Goal: Connect with others: Connect with others

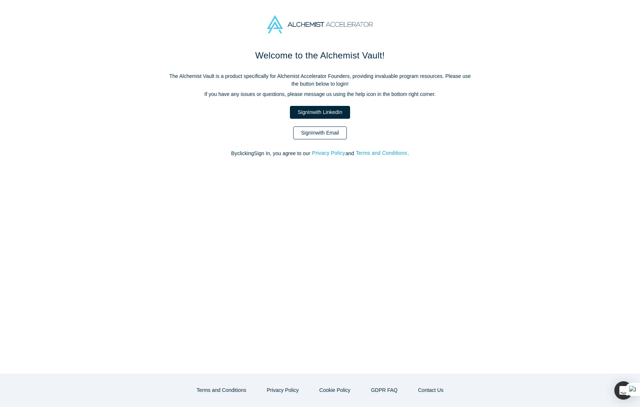
click at [321, 129] on link "Sign In with Email" at bounding box center [320, 132] width 54 height 13
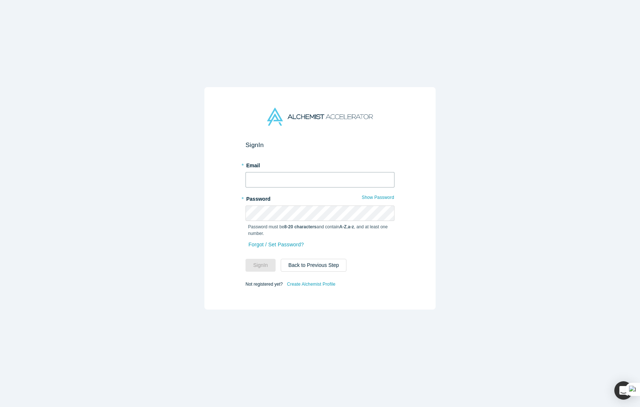
type input "[EMAIL_ADDRESS][DOMAIN_NAME]"
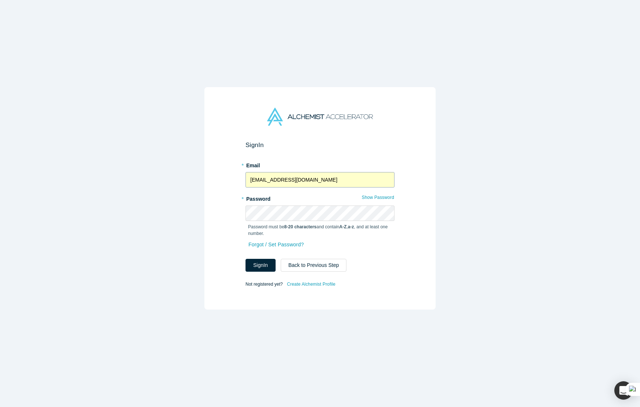
click at [318, 181] on input "[EMAIL_ADDRESS][DOMAIN_NAME]" at bounding box center [320, 179] width 149 height 15
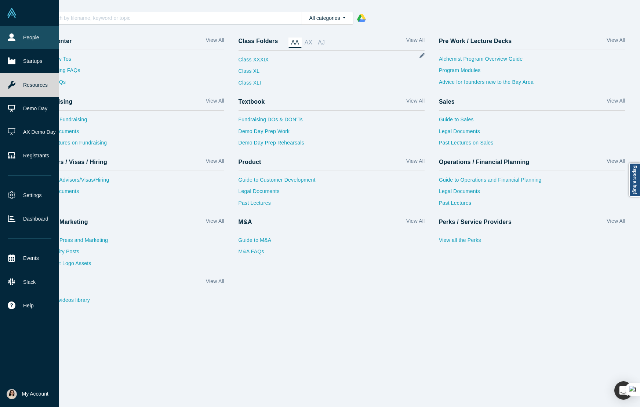
click at [30, 39] on link "People" at bounding box center [29, 38] width 59 height 24
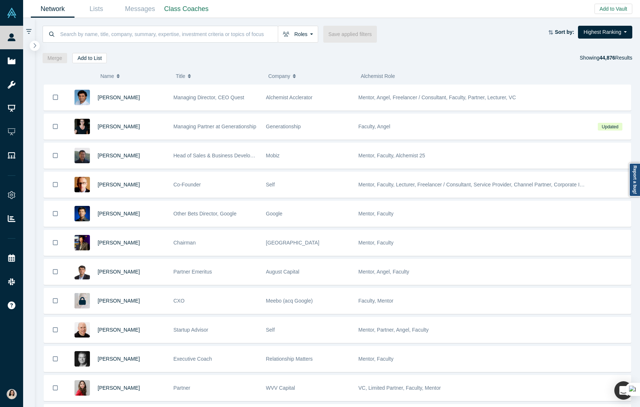
click at [35, 45] on icon "button" at bounding box center [35, 46] width 4 height 6
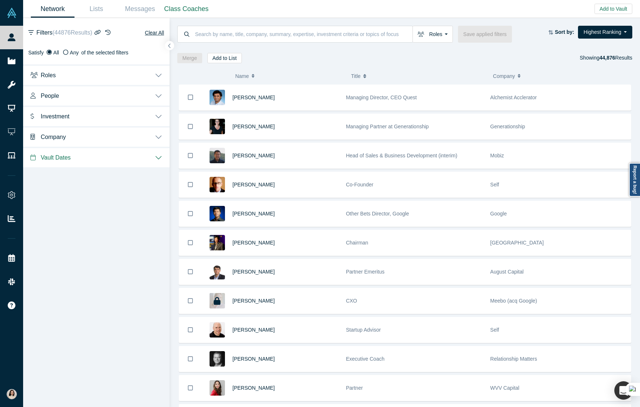
click at [137, 74] on button "Roles" at bounding box center [96, 74] width 147 height 21
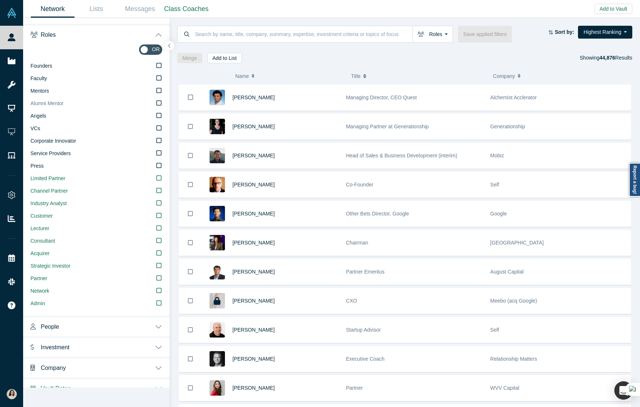
scroll to position [51, 0]
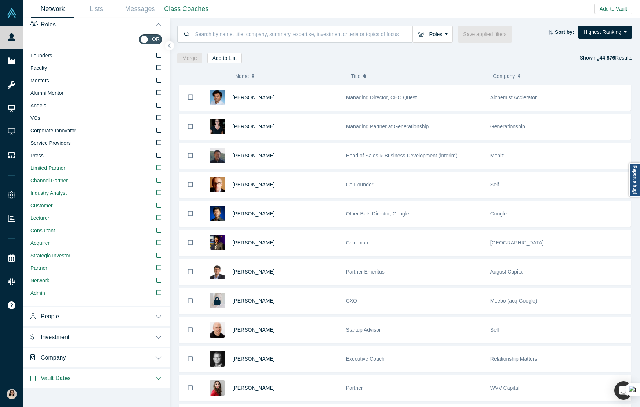
click at [159, 25] on button "Roles" at bounding box center [96, 24] width 147 height 21
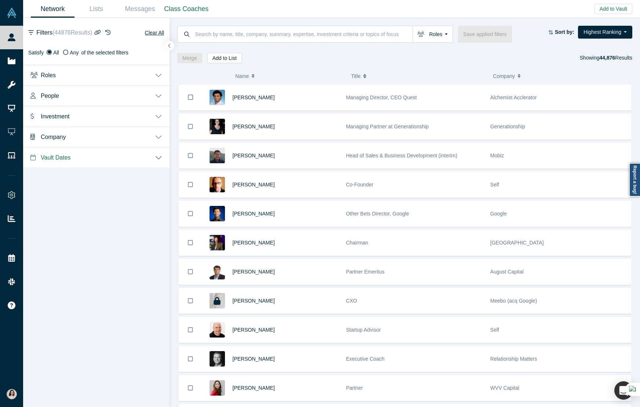
scroll to position [0, 0]
click at [231, 31] on input at bounding box center [304, 33] width 219 height 17
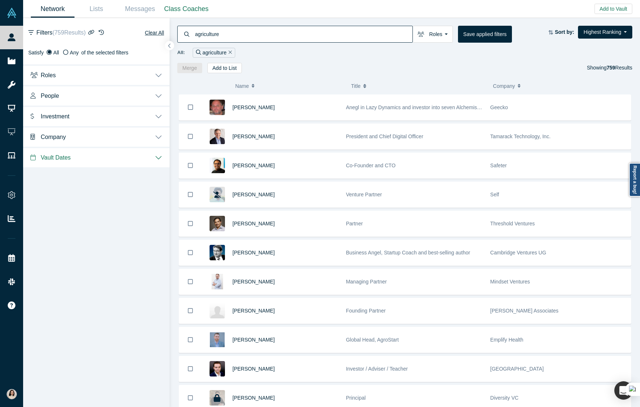
type input "agriculture"
click at [159, 97] on button "People" at bounding box center [96, 95] width 147 height 21
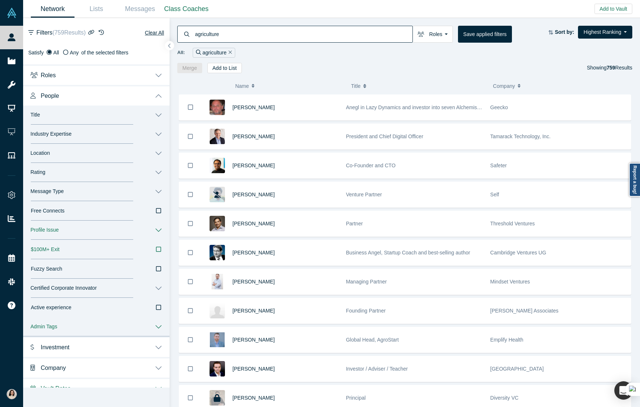
click at [170, 131] on div "( 0 ) Name Title Company Alchemist Role [PERSON_NAME] Anegl in Lazy Dynamics an…" at bounding box center [405, 240] width 471 height 334
click at [164, 132] on button "Industry Expertise" at bounding box center [96, 133] width 147 height 19
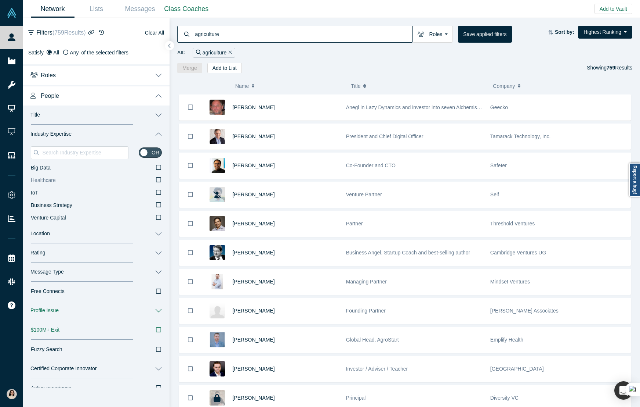
scroll to position [10, 0]
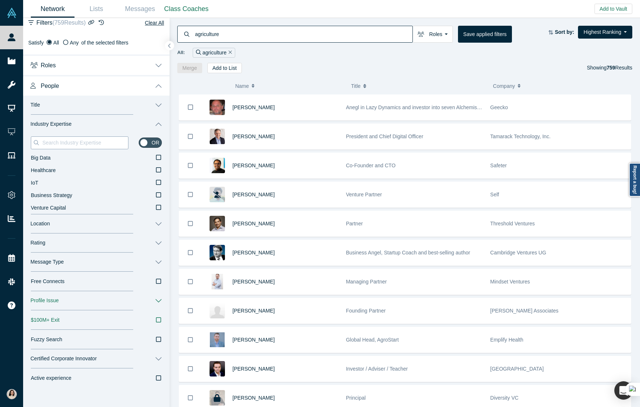
click at [83, 146] on input at bounding box center [84, 143] width 87 height 10
click at [337, 28] on input "agriculture" at bounding box center [304, 33] width 219 height 17
click at [238, 37] on input "agriculture" at bounding box center [304, 33] width 219 height 17
click at [229, 50] on button "Remove Filter" at bounding box center [230, 52] width 6 height 8
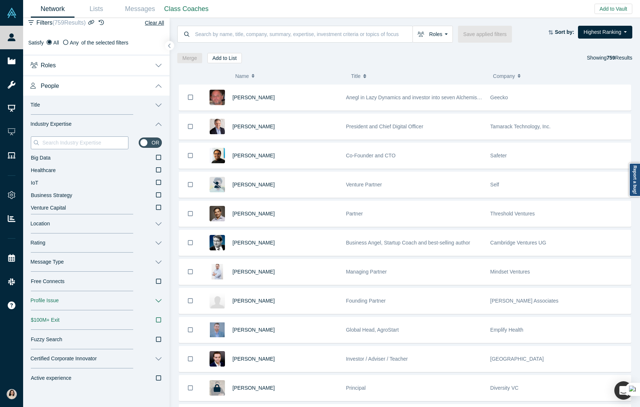
click at [76, 142] on input at bounding box center [84, 143] width 87 height 10
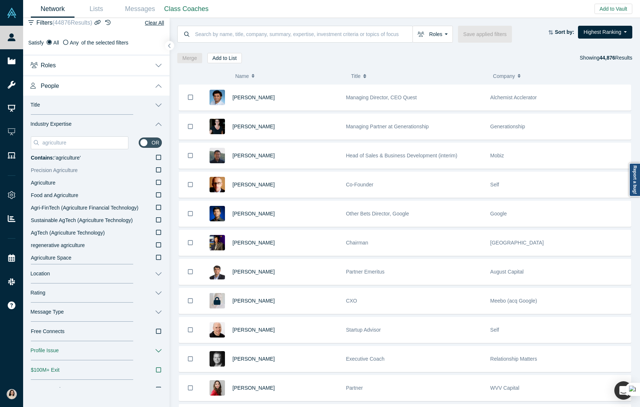
type input "agriculture"
click at [144, 170] on label "Precision Agriculture" at bounding box center [96, 170] width 131 height 12
click at [0, 0] on input "Precision Agriculture" at bounding box center [0, 0] width 0 height 0
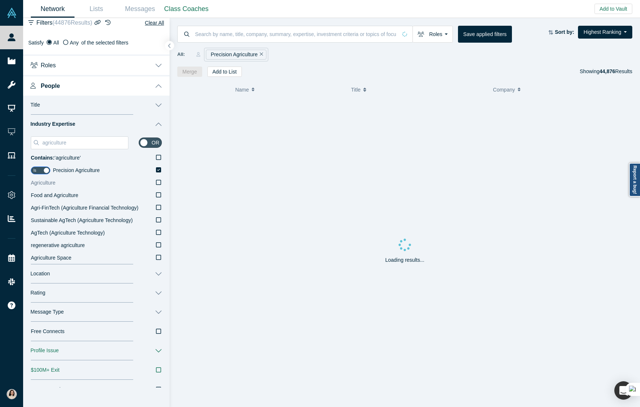
click at [142, 184] on label "Agriculture" at bounding box center [96, 183] width 131 height 12
click at [0, 0] on input "Agriculture" at bounding box center [0, 0] width 0 height 0
click at [140, 194] on label "Food and Agriculture" at bounding box center [96, 195] width 131 height 12
click at [0, 0] on input "Food and Agriculture" at bounding box center [0, 0] width 0 height 0
click at [141, 206] on label "Agri-FinTech (Agriculture Financial Technology)" at bounding box center [96, 208] width 131 height 12
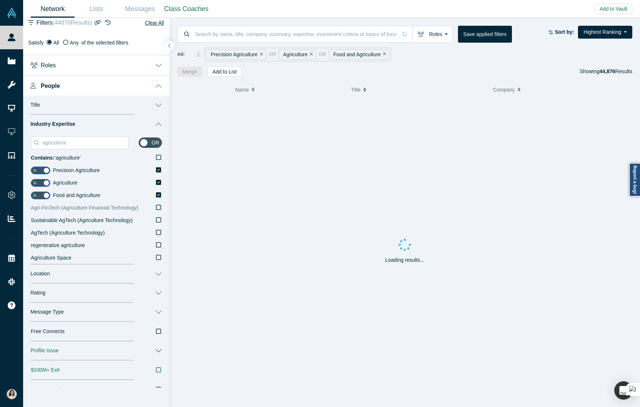
click at [0, 0] on input "Agri-FinTech (Agriculture Financial Technology)" at bounding box center [0, 0] width 0 height 0
click at [109, 220] on span "Sustainable AgTech (Agriculture Technology)" at bounding box center [82, 220] width 102 height 6
click at [0, 0] on input "Sustainable AgTech (Agriculture Technology)" at bounding box center [0, 0] width 0 height 0
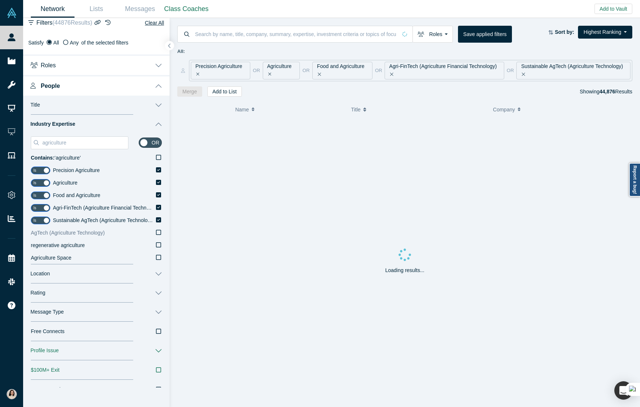
click at [97, 233] on span "AgTech (Agriculture Technology)" at bounding box center [68, 233] width 74 height 6
click at [0, 0] on input "AgTech (Agriculture Technology)" at bounding box center [0, 0] width 0 height 0
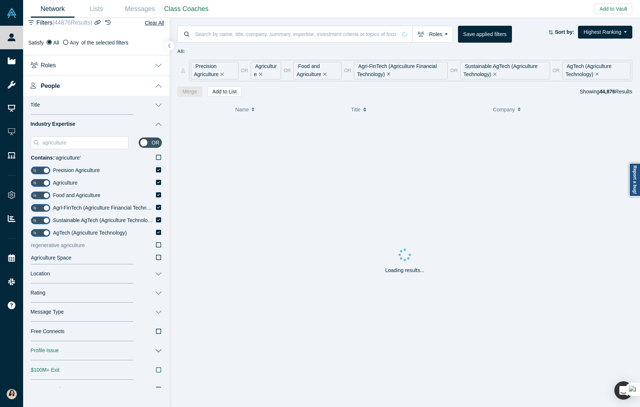
click at [86, 246] on label "regenerative agriculture" at bounding box center [96, 245] width 131 height 12
click at [0, 0] on input "regenerative agriculture" at bounding box center [0, 0] width 0 height 0
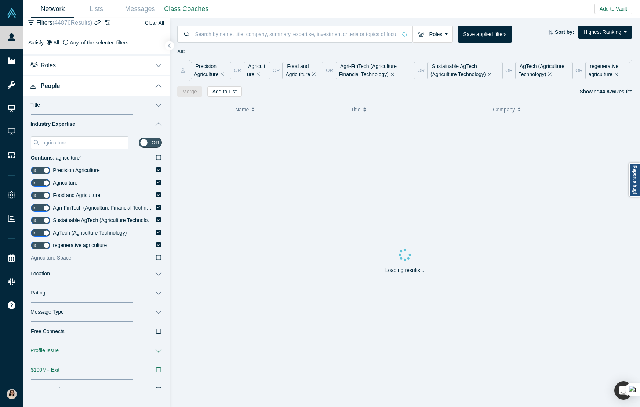
click at [90, 257] on label "Agriculture Space" at bounding box center [96, 258] width 131 height 12
click at [0, 0] on input "Agriculture Space" at bounding box center [0, 0] width 0 height 0
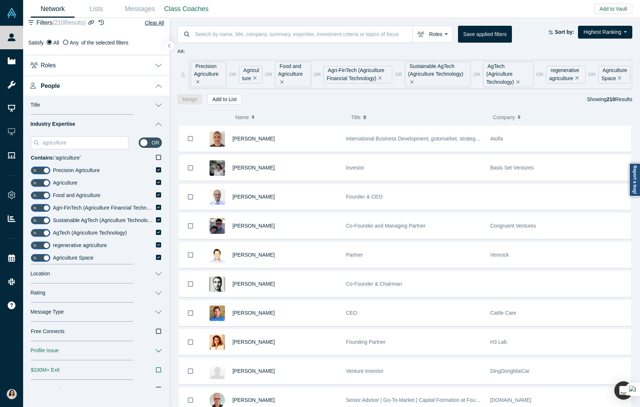
drag, startPoint x: 585, startPoint y: 98, endPoint x: 635, endPoint y: 101, distance: 49.7
click at [635, 101] on div "Roles Founders Faculty Mentors Alumni Mentor Angels VCs Corporate Innovator Ser…" at bounding box center [405, 61] width 471 height 86
click at [150, 277] on button "Location" at bounding box center [96, 273] width 147 height 19
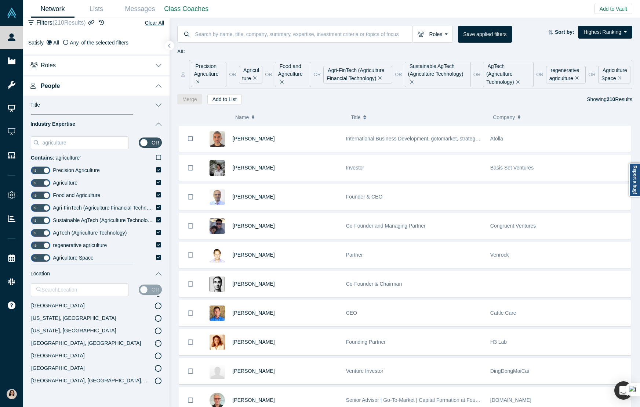
scroll to position [185, 0]
click at [164, 23] on button "Clear All" at bounding box center [155, 22] width 20 height 9
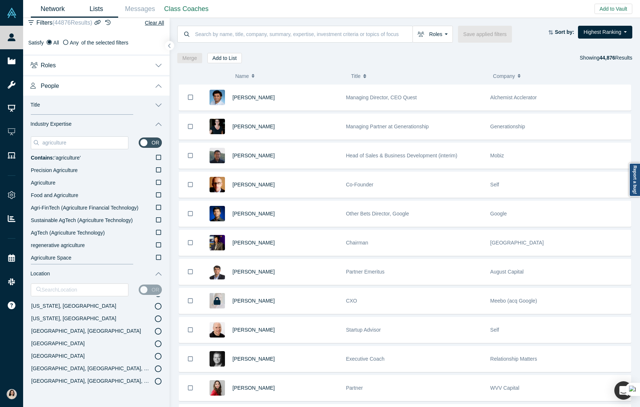
click at [95, 6] on link "Lists" at bounding box center [97, 8] width 44 height 17
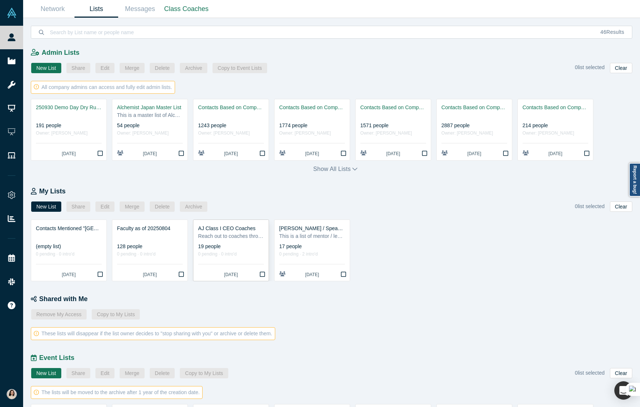
click at [224, 236] on div "Reach out to coaches through their Vault profiles. Each company is alloted 1 CE…" at bounding box center [231, 236] width 66 height 8
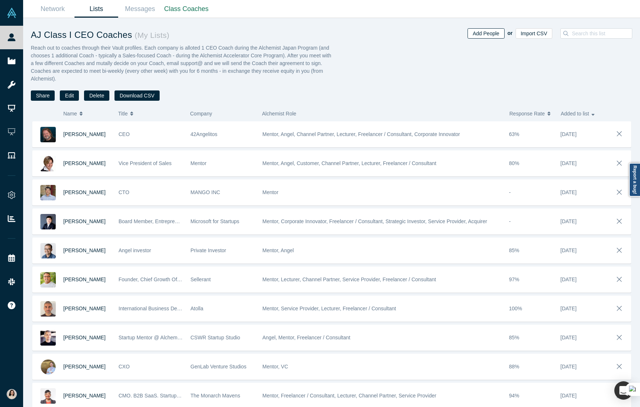
click at [483, 33] on button "Add People" at bounding box center [486, 33] width 37 height 10
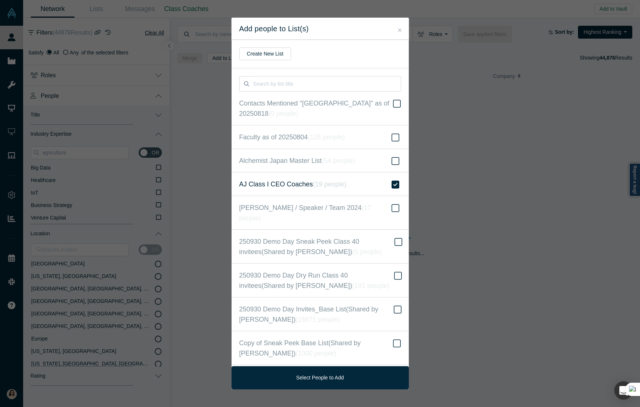
click at [189, 114] on div "Add people to List(s) Create New List Contacts Mentioned "[GEOGRAPHIC_DATA]" as…" at bounding box center [320, 203] width 640 height 407
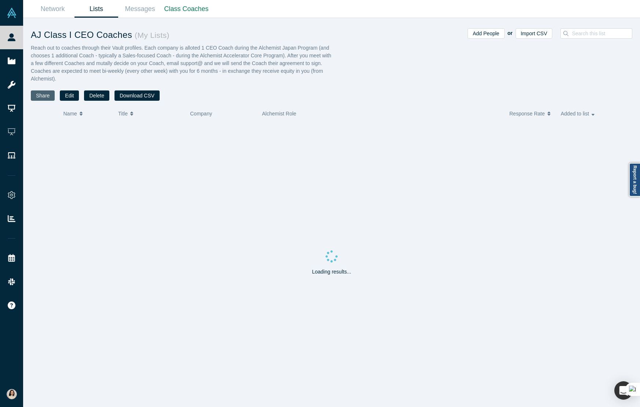
click at [40, 96] on button "Share" at bounding box center [43, 95] width 24 height 10
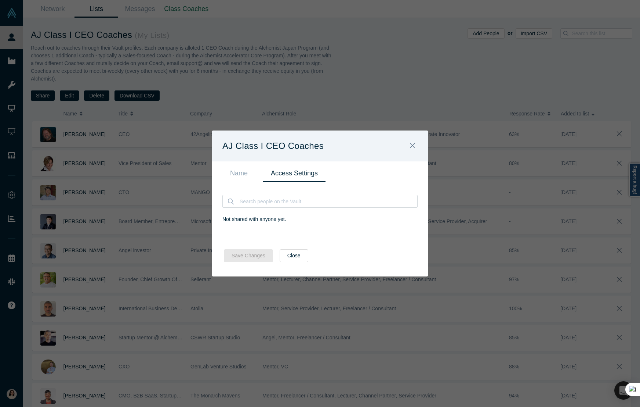
drag, startPoint x: 231, startPoint y: 172, endPoint x: 248, endPoint y: 190, distance: 24.2
click at [231, 172] on link "Name" at bounding box center [239, 173] width 33 height 17
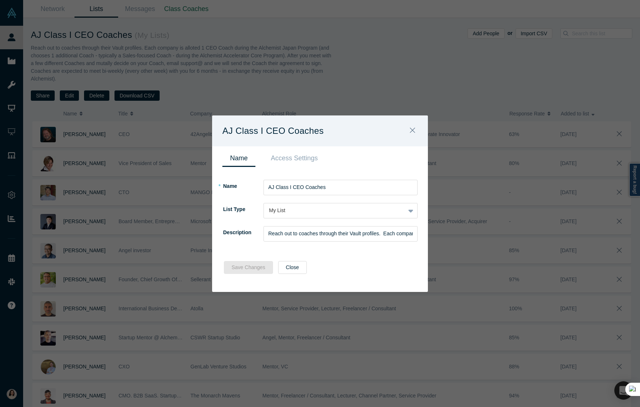
click at [114, 220] on div "AJ Class I CEO Coaches Name Access Settings * Name [PERSON_NAME] I CEO Coaches …" at bounding box center [320, 203] width 640 height 407
click at [248, 106] on div "AJ Class I CEO Coaches Name Access Settings * Name [PERSON_NAME] I CEO Coaches …" at bounding box center [320, 203] width 640 height 407
click at [416, 133] on button "Close" at bounding box center [412, 131] width 15 height 16
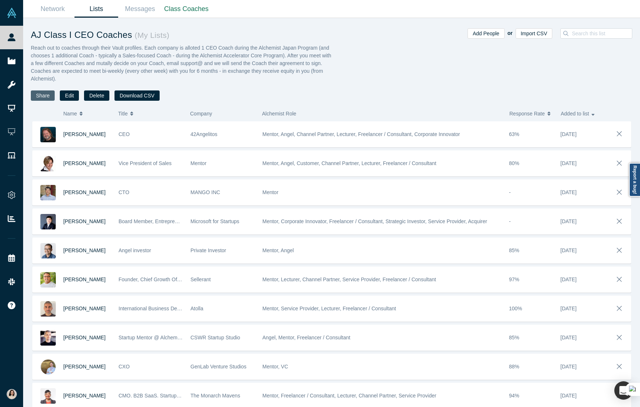
click at [45, 97] on button "Share" at bounding box center [43, 95] width 24 height 10
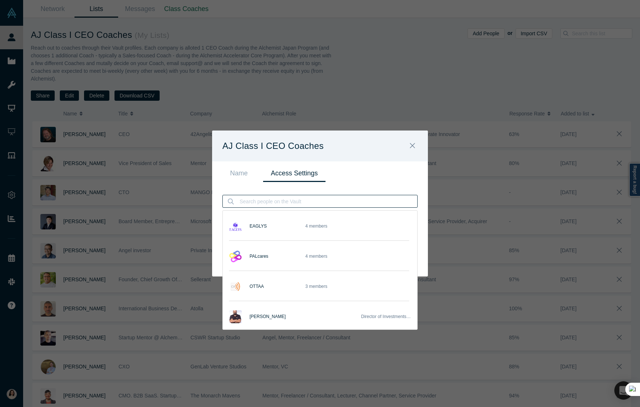
click at [259, 204] on input at bounding box center [328, 201] width 178 height 12
click at [412, 146] on icon "Close" at bounding box center [412, 145] width 5 height 5
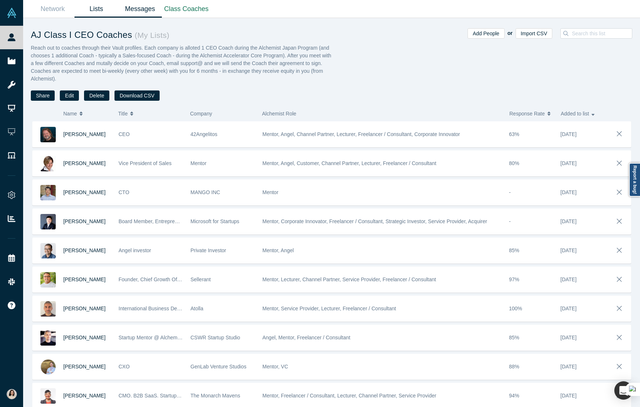
click at [145, 9] on link "Messages" at bounding box center [140, 8] width 44 height 17
